Goal: Check status

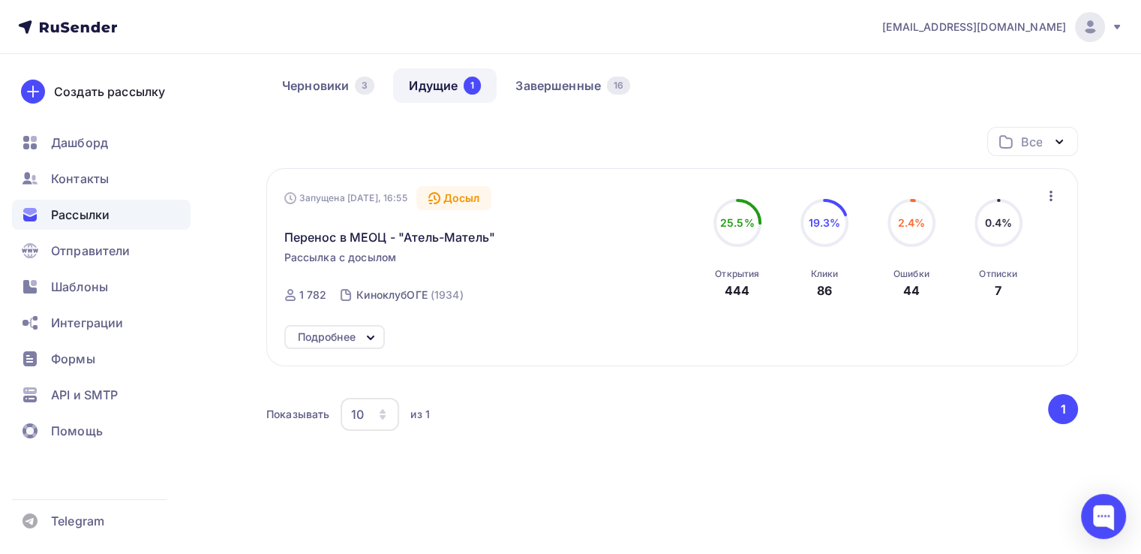
scroll to position [150, 0]
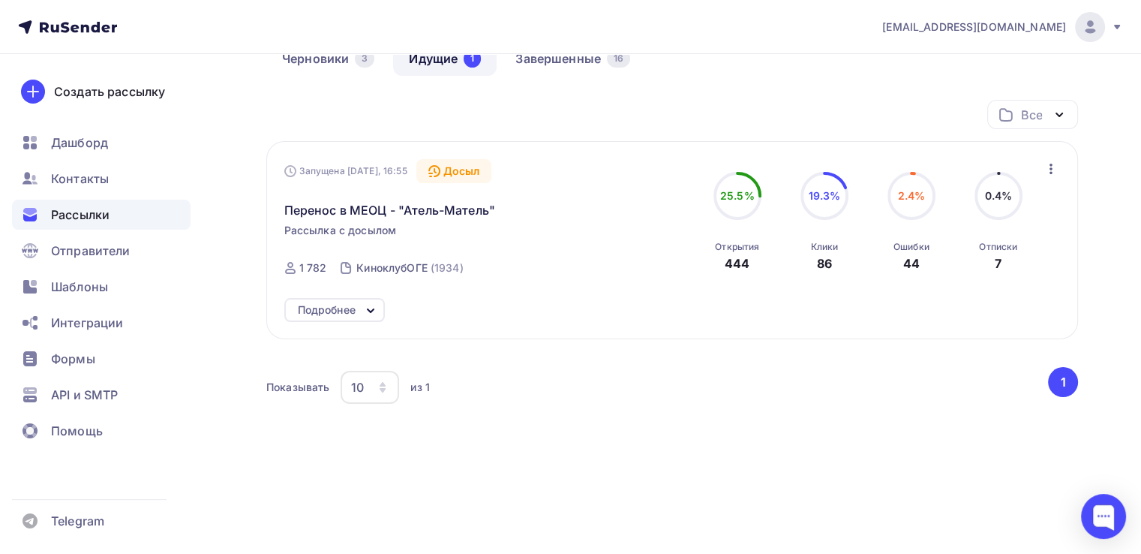
click at [690, 169] on div "Запущена Вчера, 16:55 Досыл Перенос в МЕОЦ - "Атель-Матель" Рассылка с досылом …" at bounding box center [672, 222] width 777 height 127
click at [675, 103] on div "Все Все папки Создать новую папку" at bounding box center [672, 120] width 812 height 41
click at [738, 260] on div "444" at bounding box center [737, 263] width 25 height 18
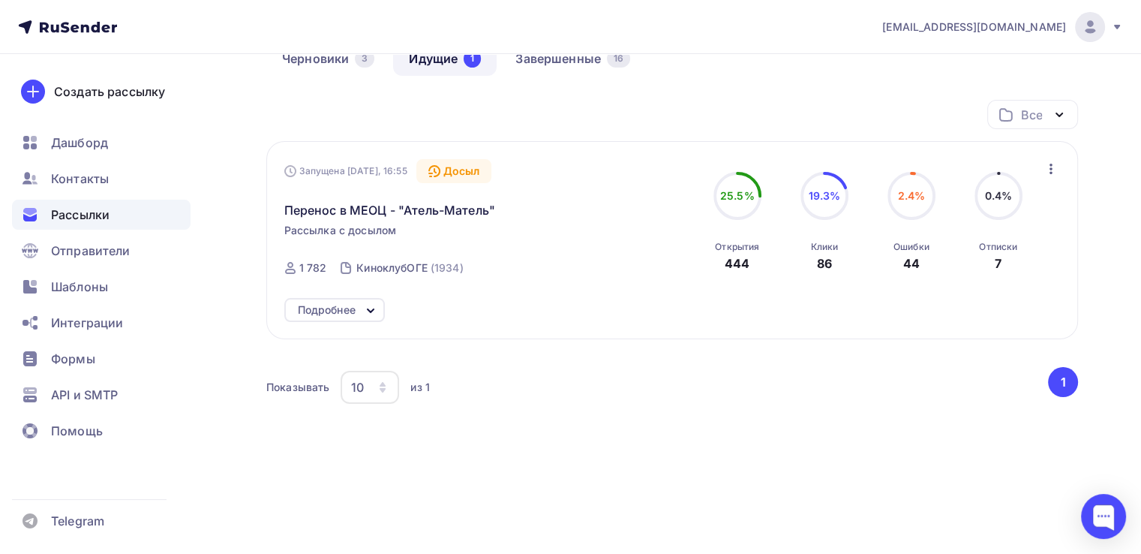
drag, startPoint x: 1032, startPoint y: 266, endPoint x: 744, endPoint y: 88, distance: 338.4
click at [744, 88] on div "Получайте автоматические уведомления о статусе ваших рассылок прямо в Telegram.…" at bounding box center [672, 212] width 812 height 569
click at [630, 179] on div "Запущена Вчера, 16:55 Досыл Перенос в МЕОЦ - "Атель-Матель" Рассылка с досылом …" at bounding box center [672, 222] width 777 height 127
